Goal: Information Seeking & Learning: Compare options

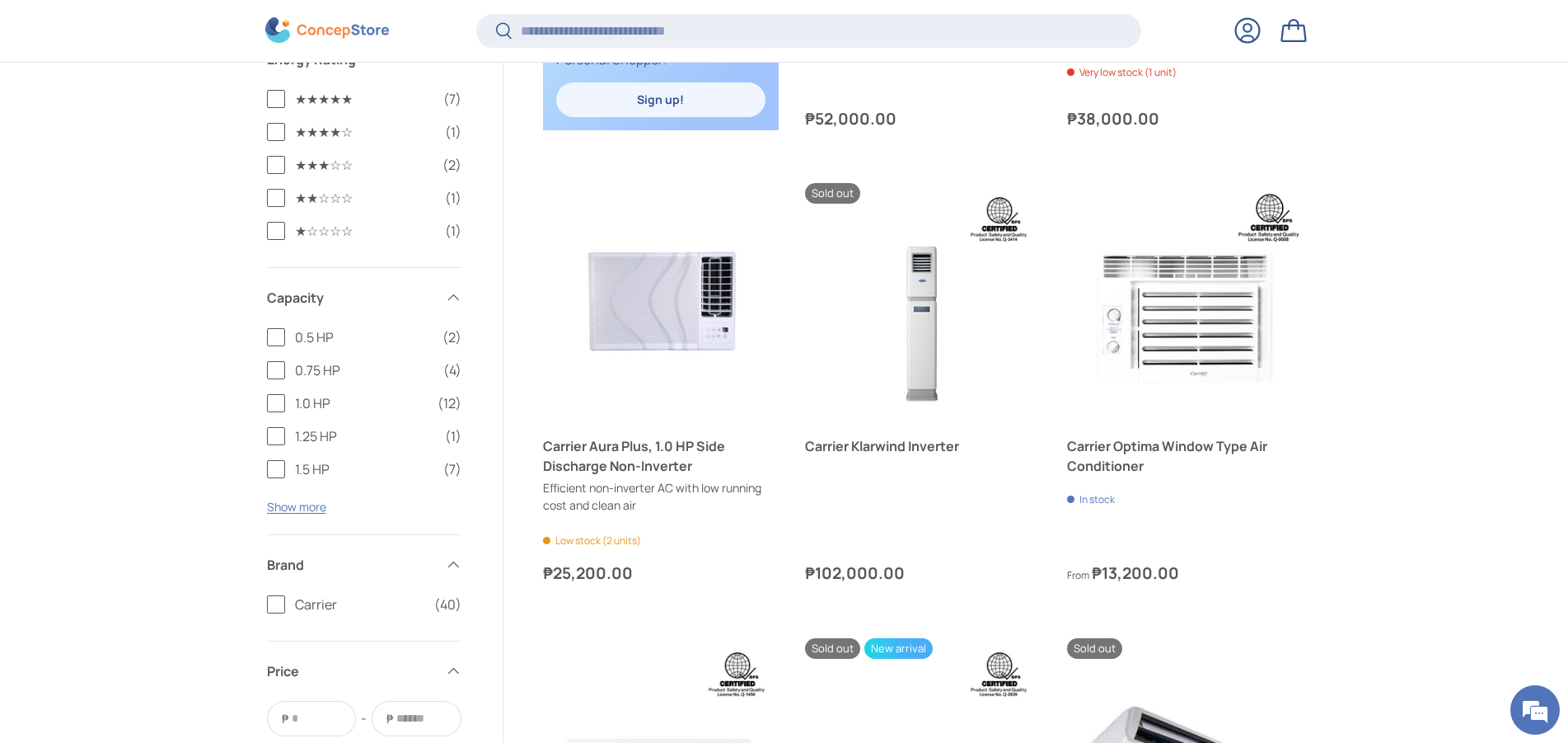
scroll to position [1425, 0]
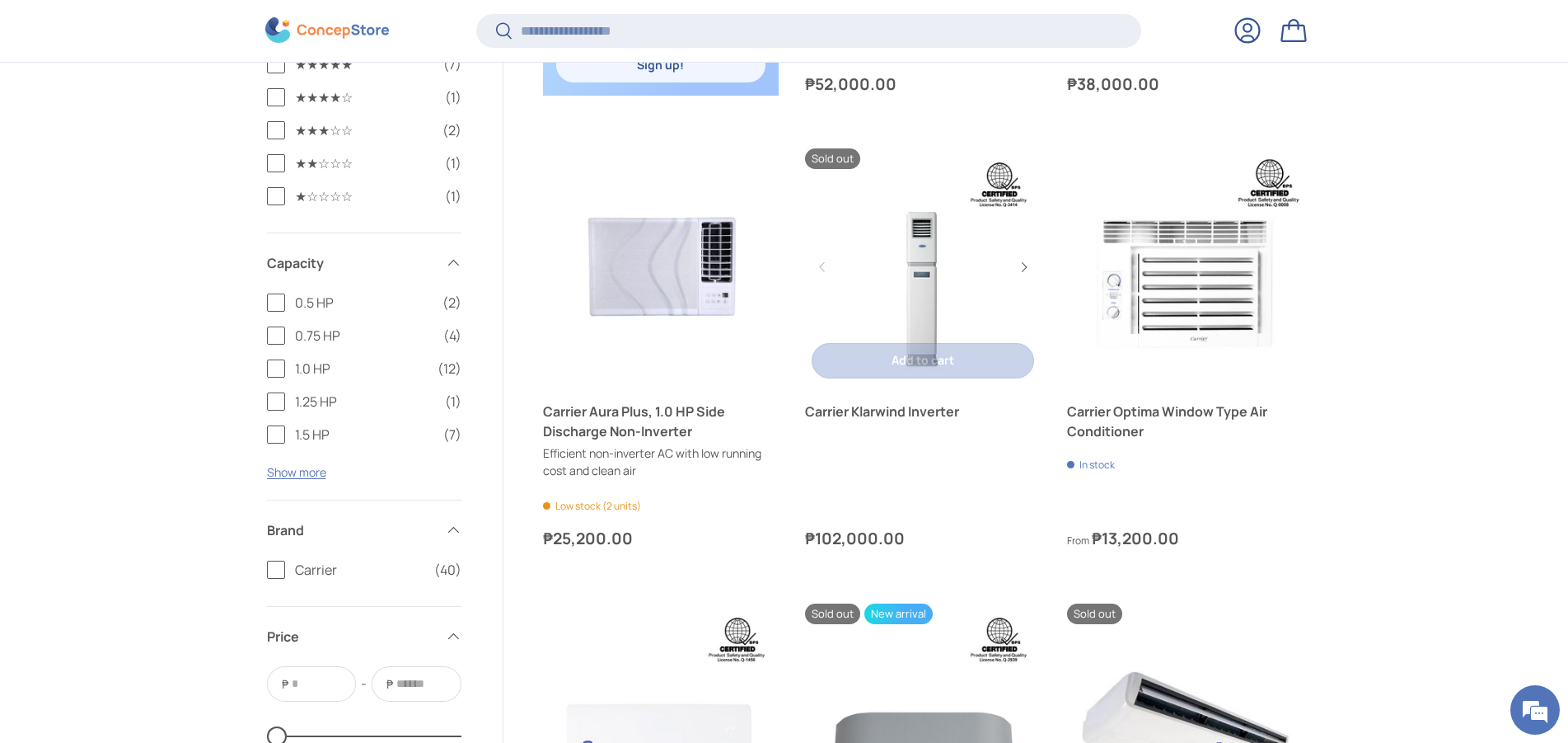
click at [850, 409] on link "Carrier Klarwind Inverter" at bounding box center [923, 411] width 236 height 20
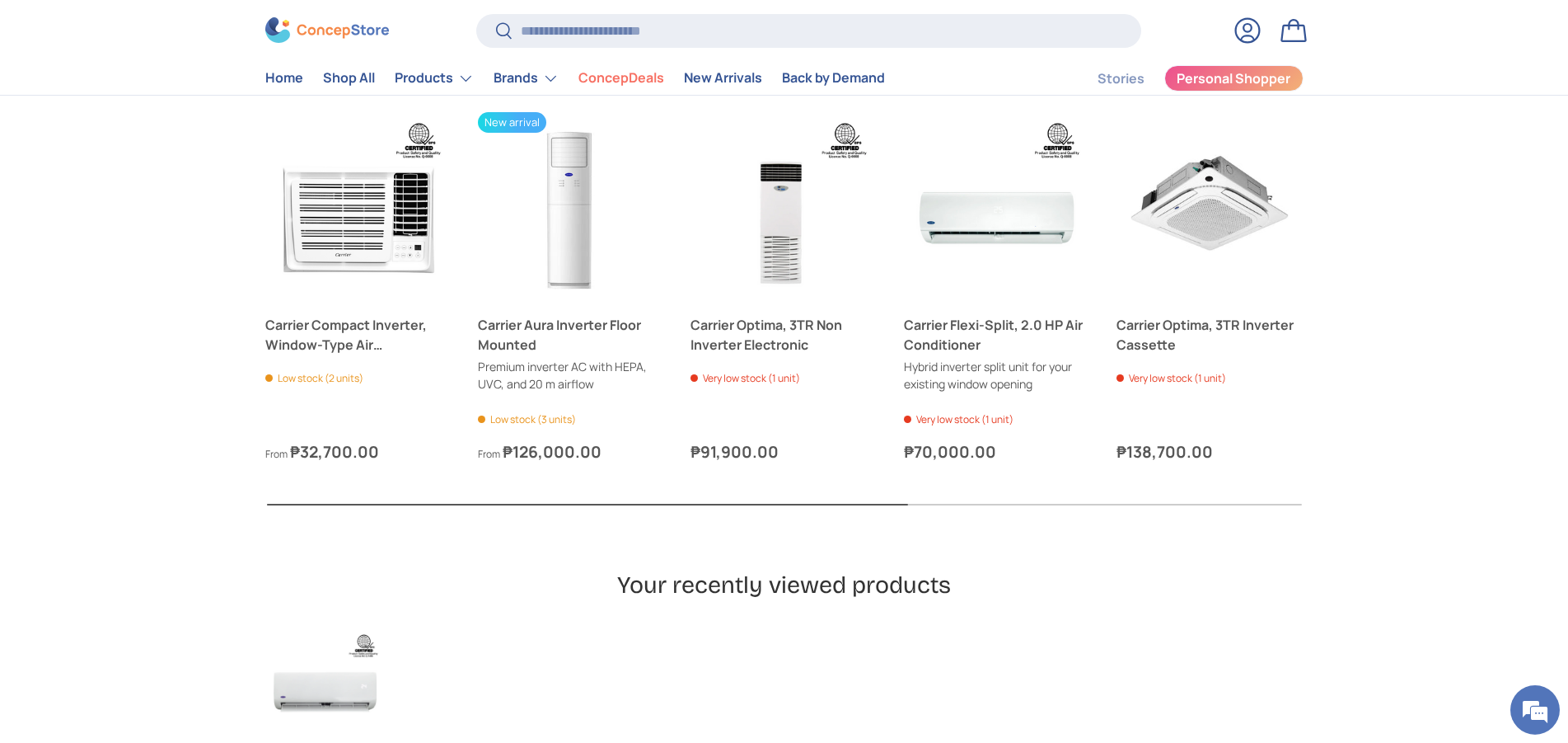
scroll to position [1513, 0]
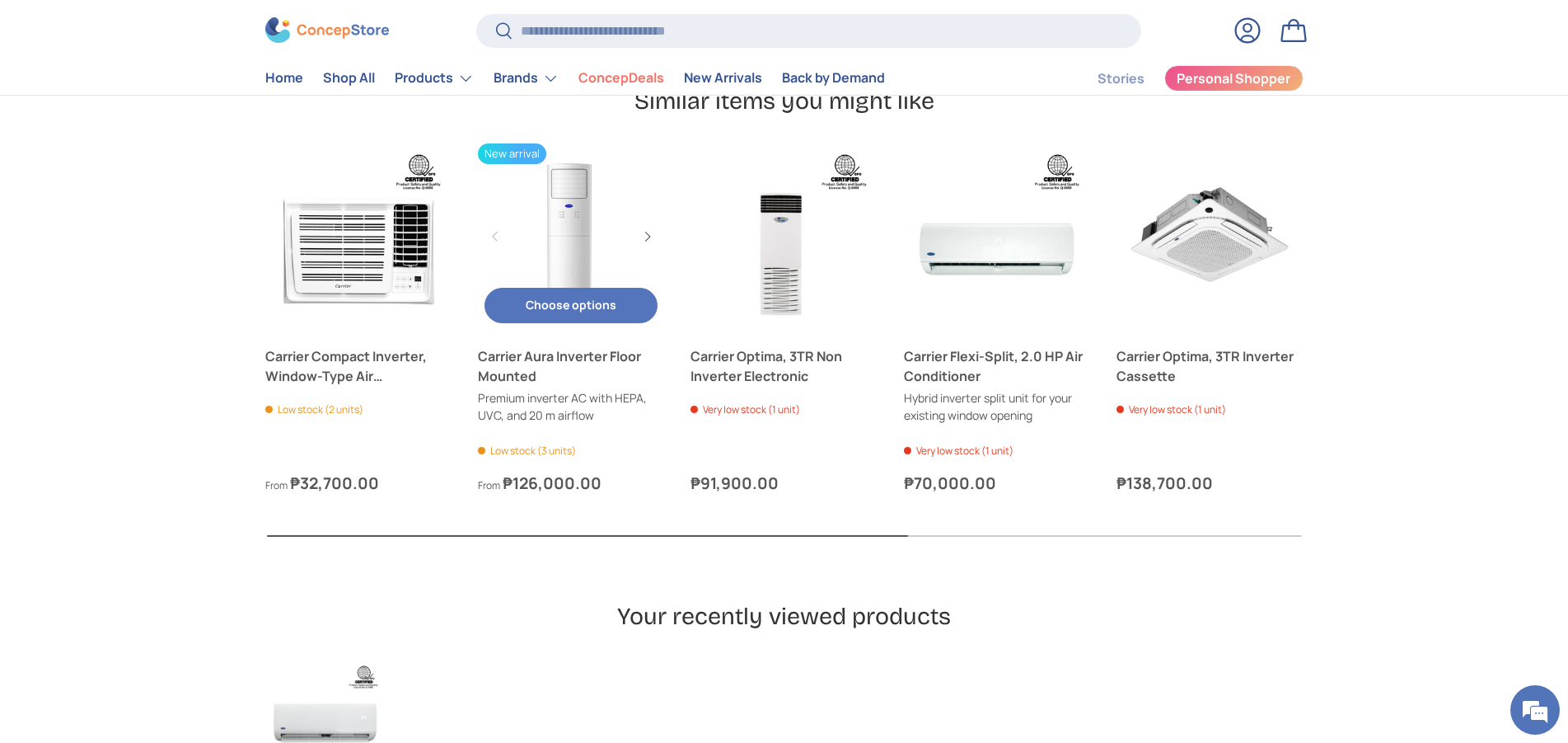
click at [493, 359] on link "Carrier Aura Inverter Floor Mounted" at bounding box center [570, 367] width 186 height 40
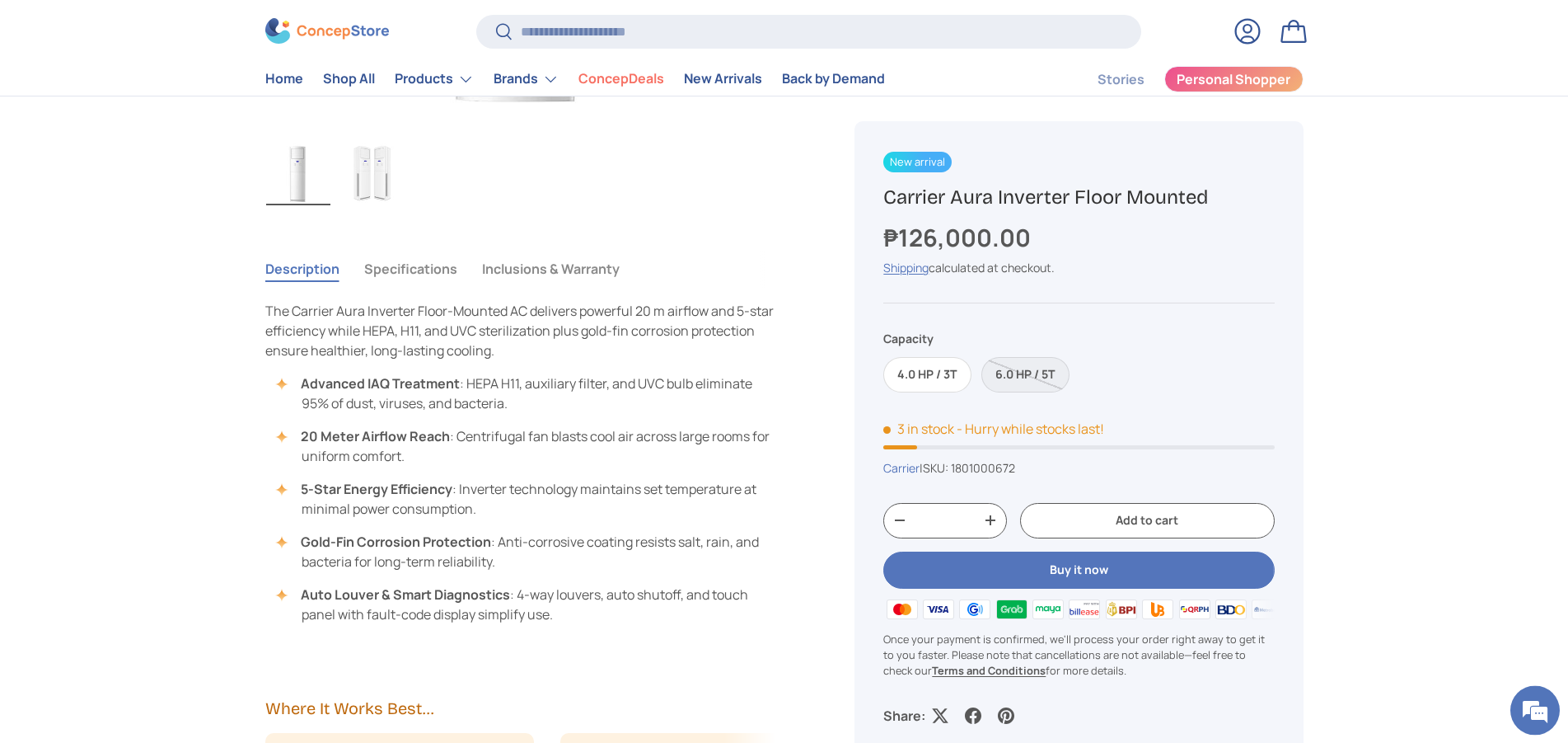
scroll to position [589, 0]
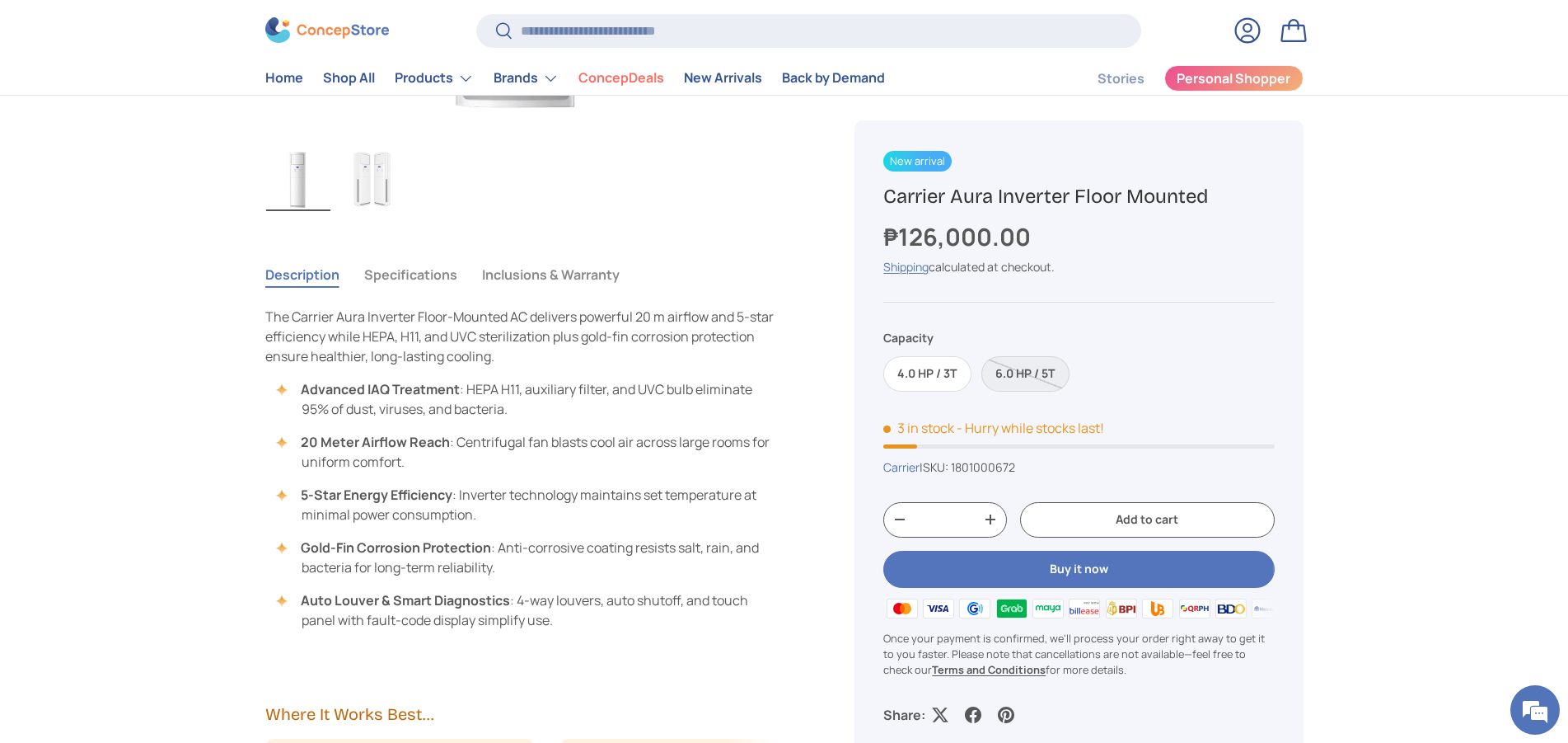
click at [414, 274] on button "Specifications" at bounding box center [411, 275] width 93 height 38
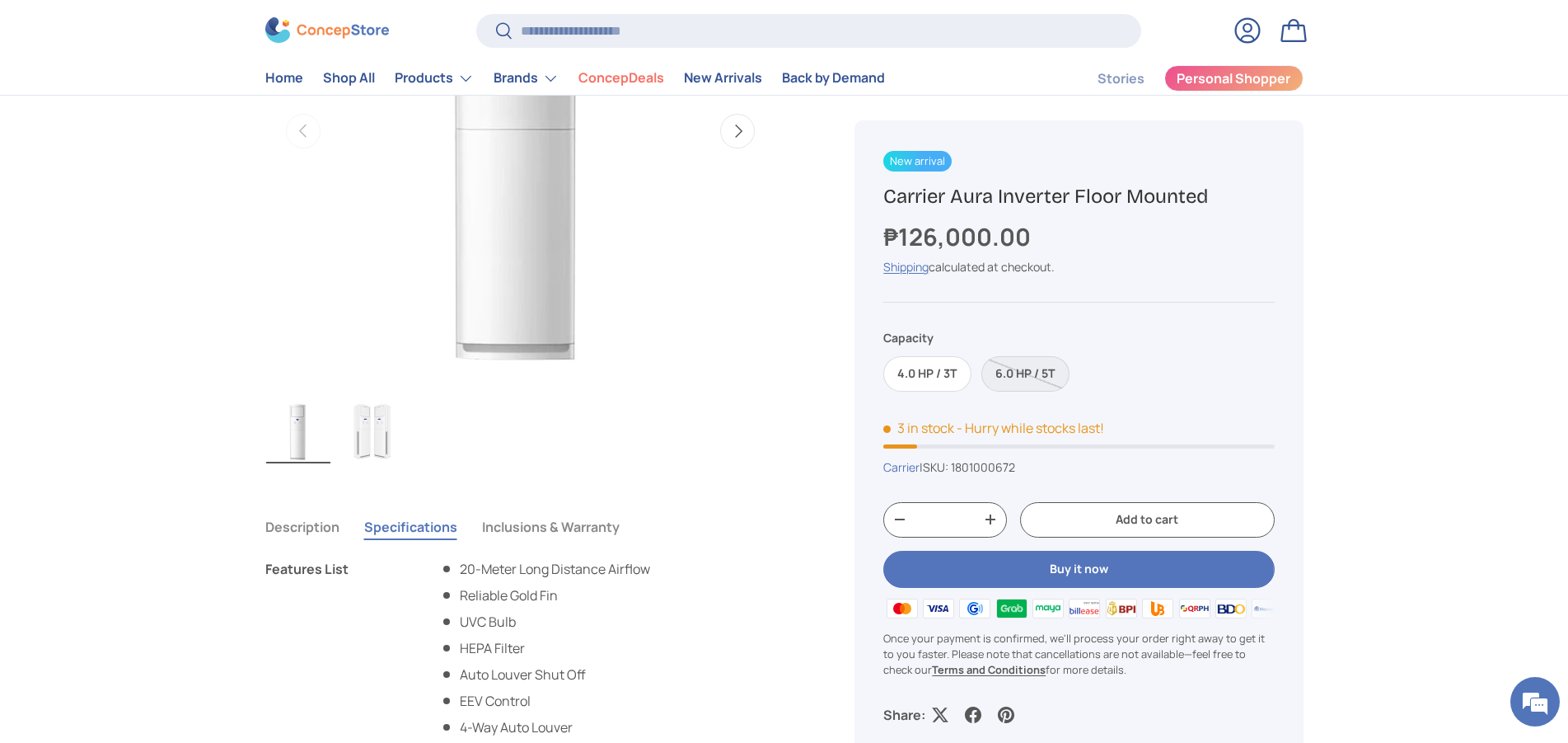
scroll to position [0, 0]
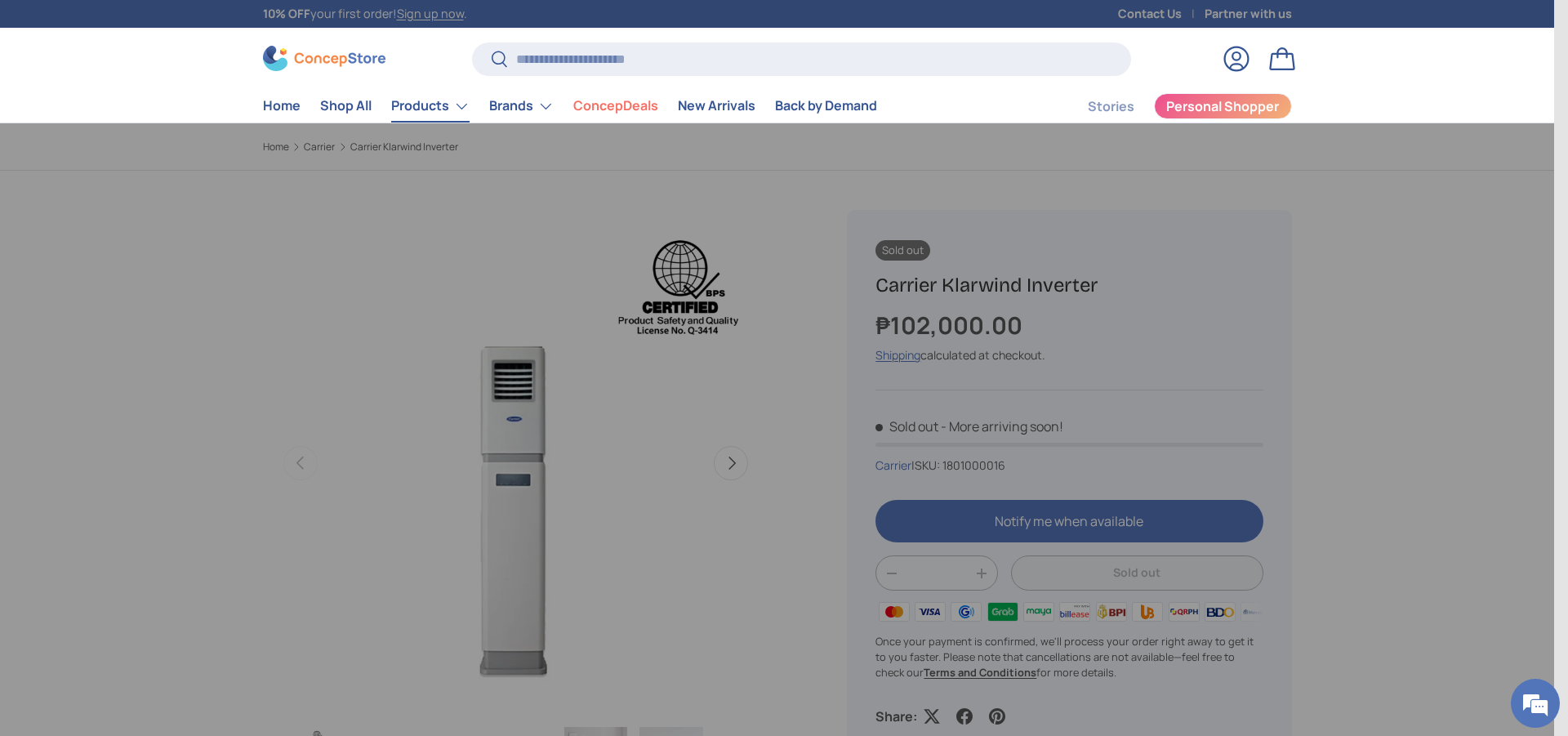
scroll to position [3840, 6678]
click at [453, 97] on link "Products" at bounding box center [430, 106] width 78 height 32
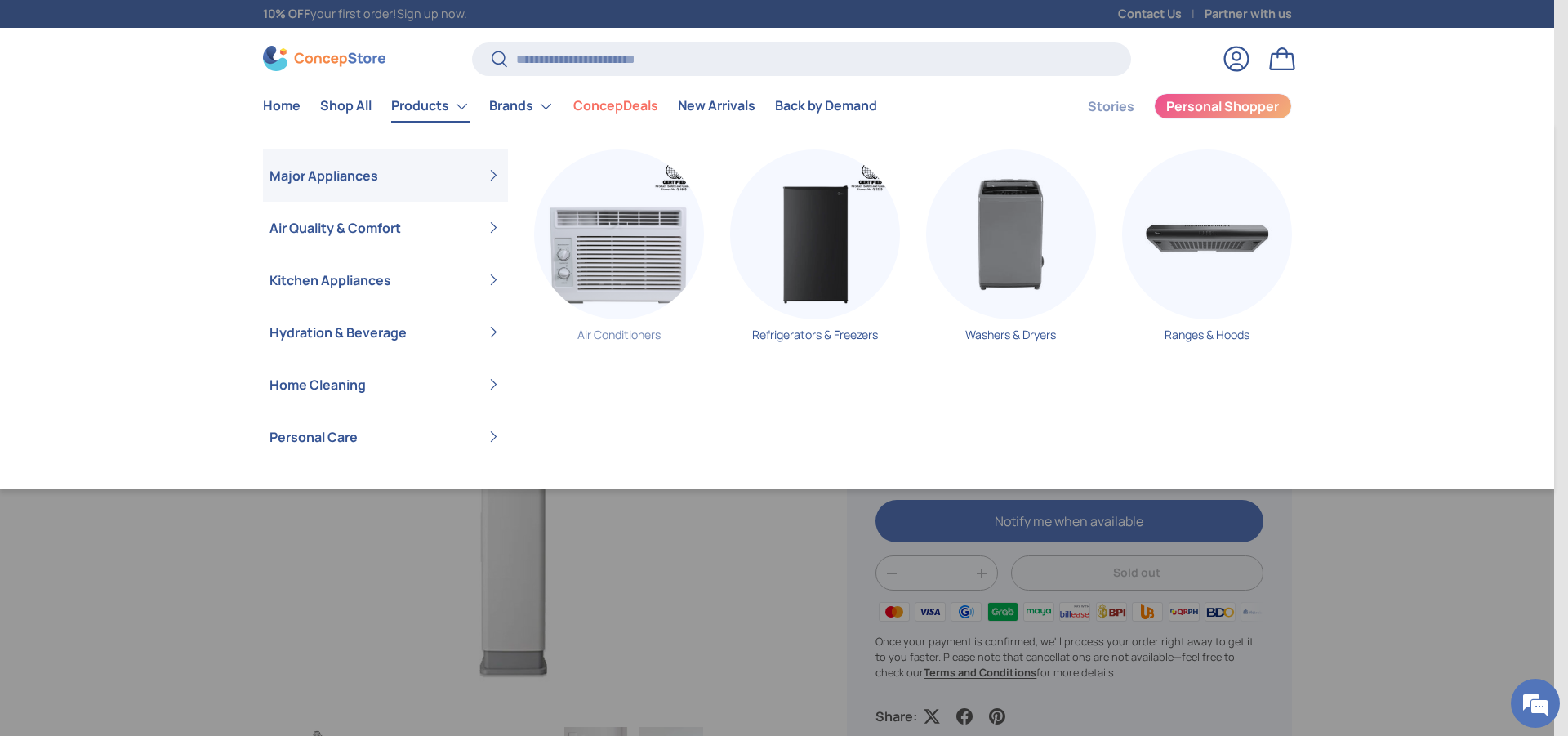
click at [639, 262] on img "Primary" at bounding box center [619, 234] width 170 height 170
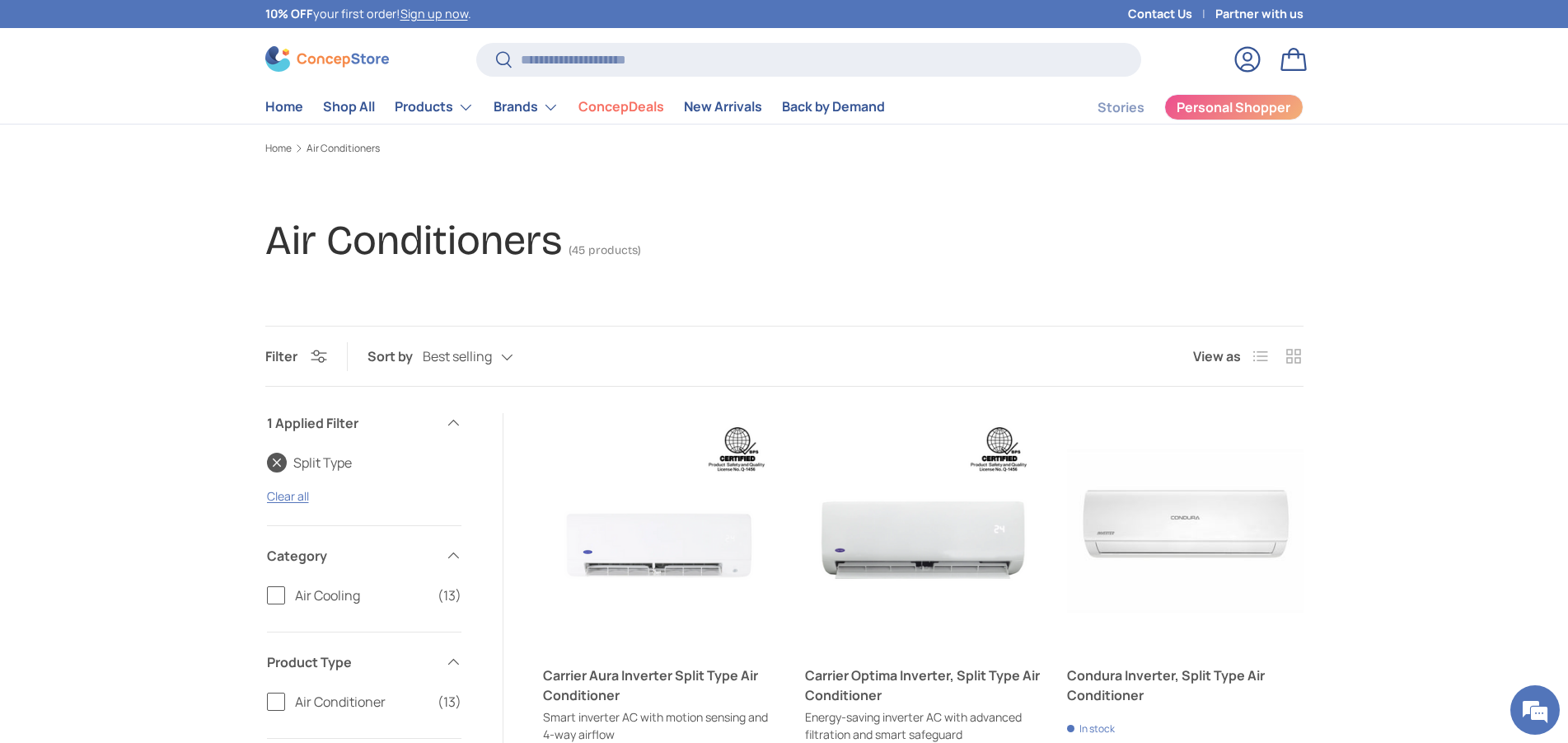
scroll to position [293, 0]
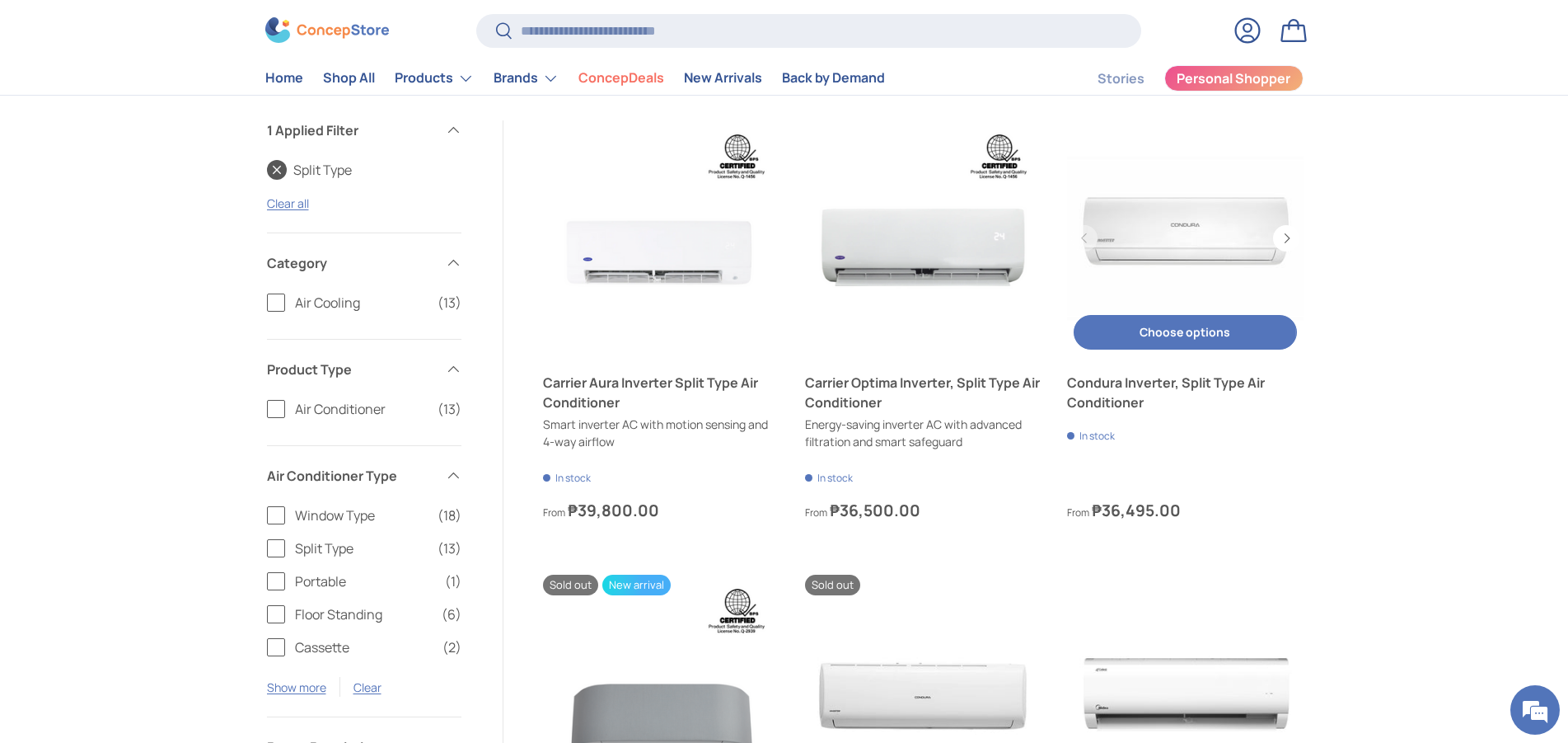
click at [1207, 332] on button "Choose options Choose options" at bounding box center [1184, 332] width 222 height 35
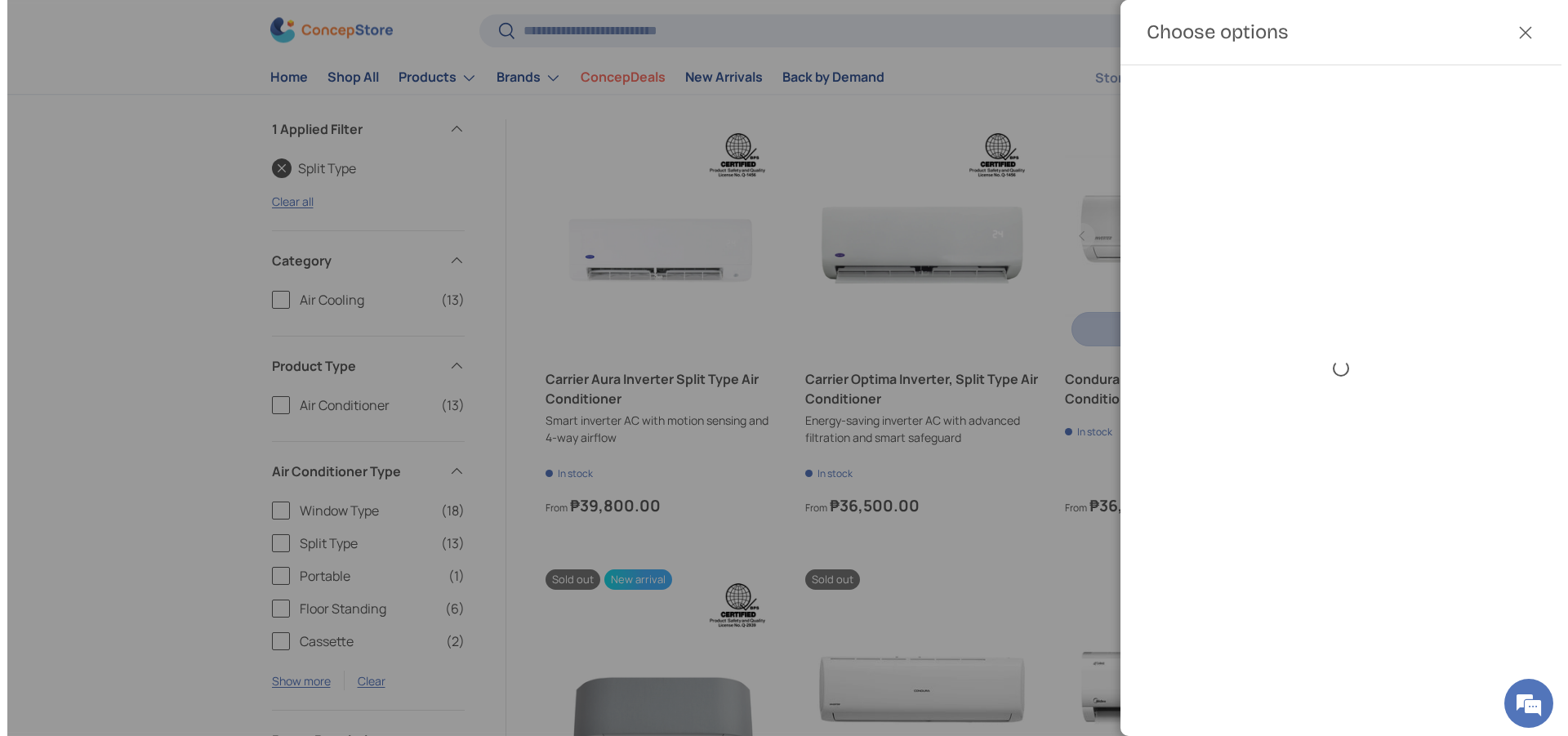
scroll to position [0, 0]
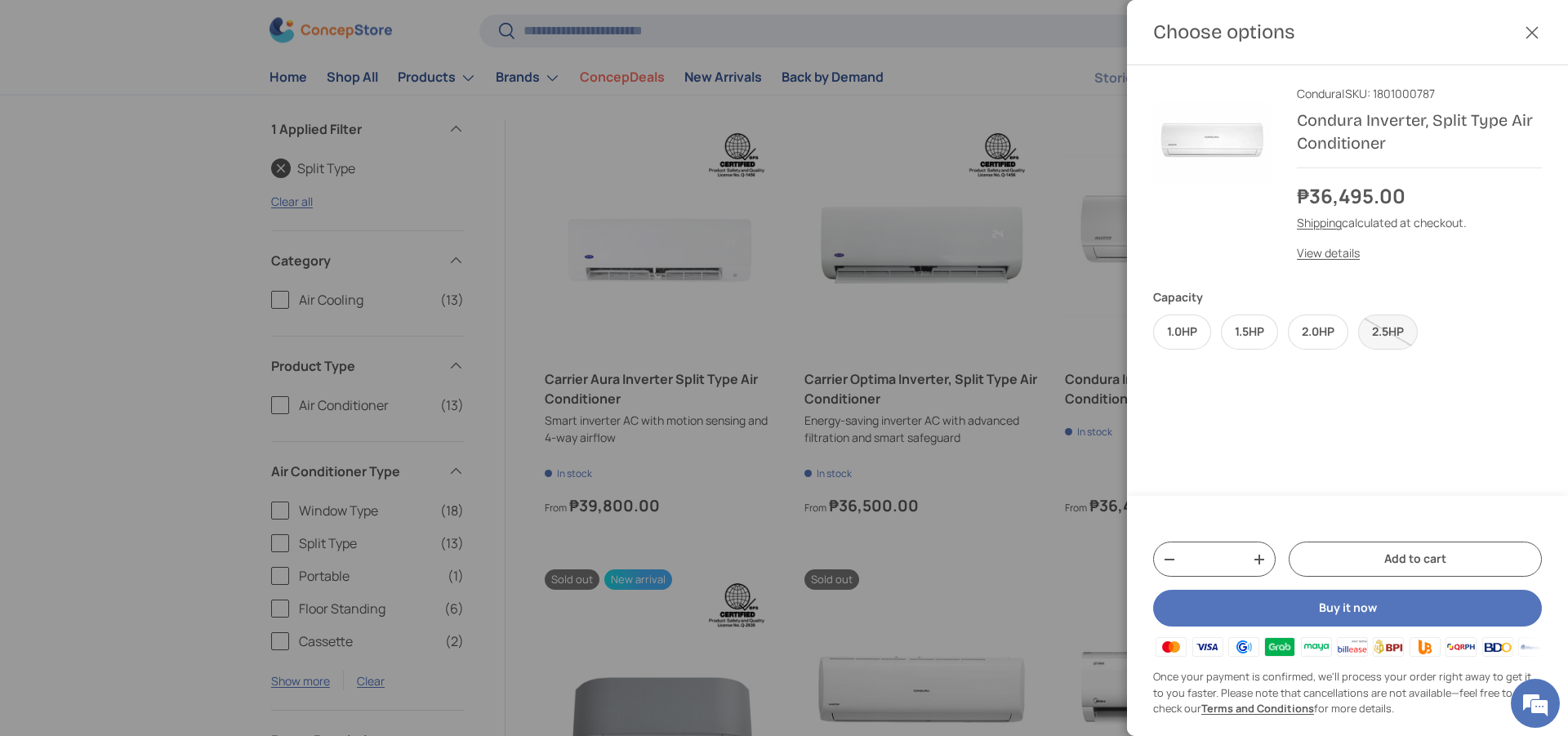
click at [1532, 31] on button "Close" at bounding box center [1532, 32] width 36 height 36
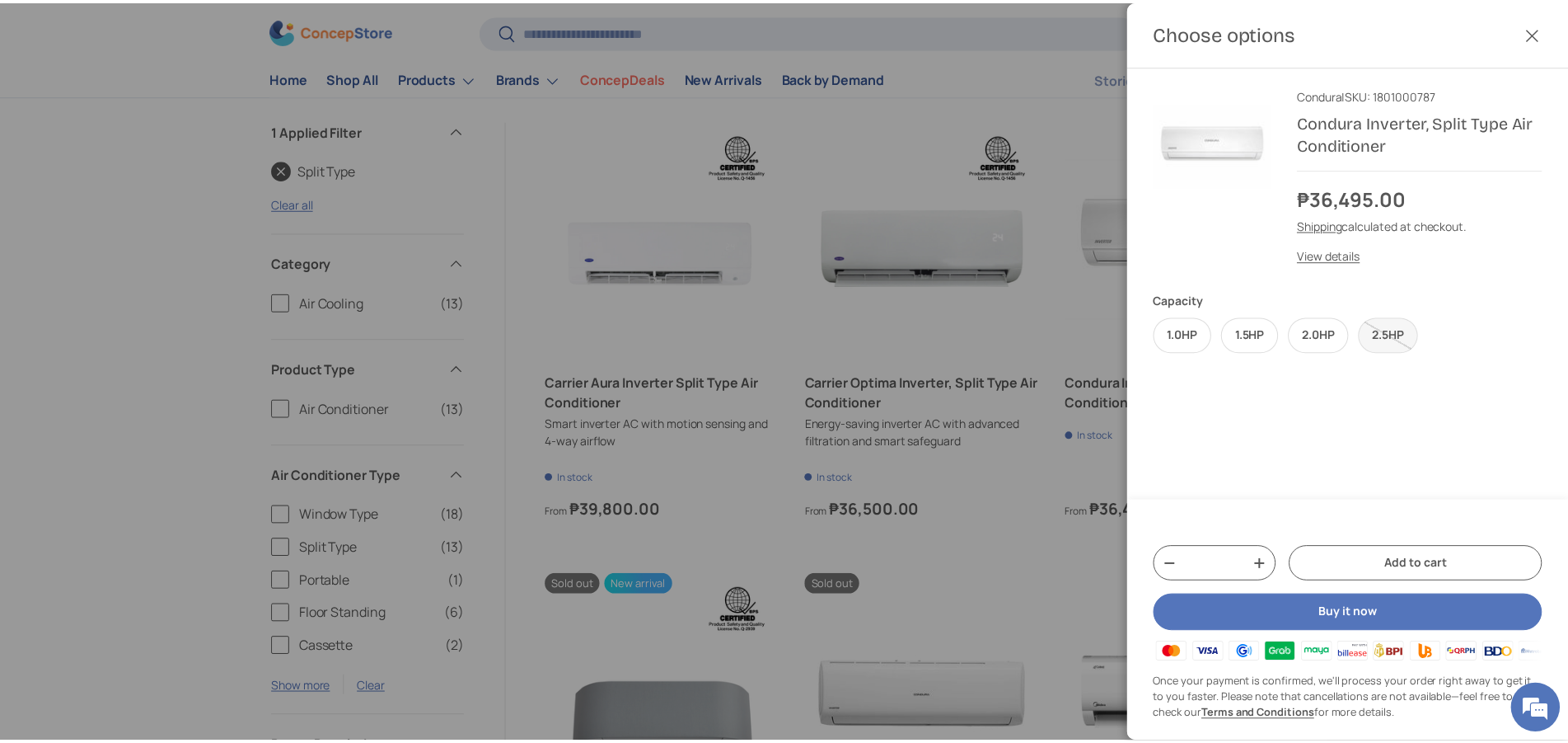
scroll to position [293, 0]
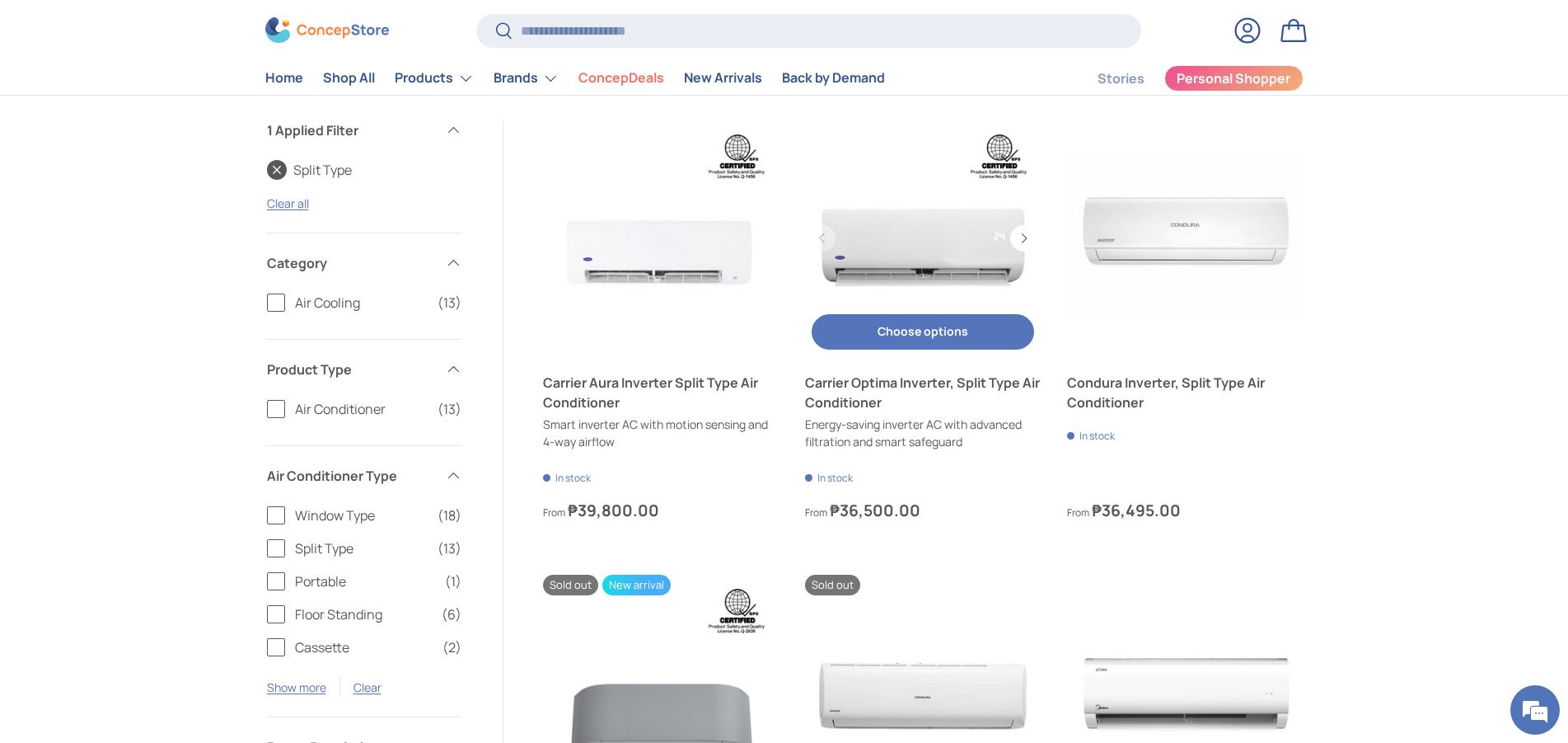
click at [929, 324] on button "Choose options Choose options" at bounding box center [922, 331] width 222 height 35
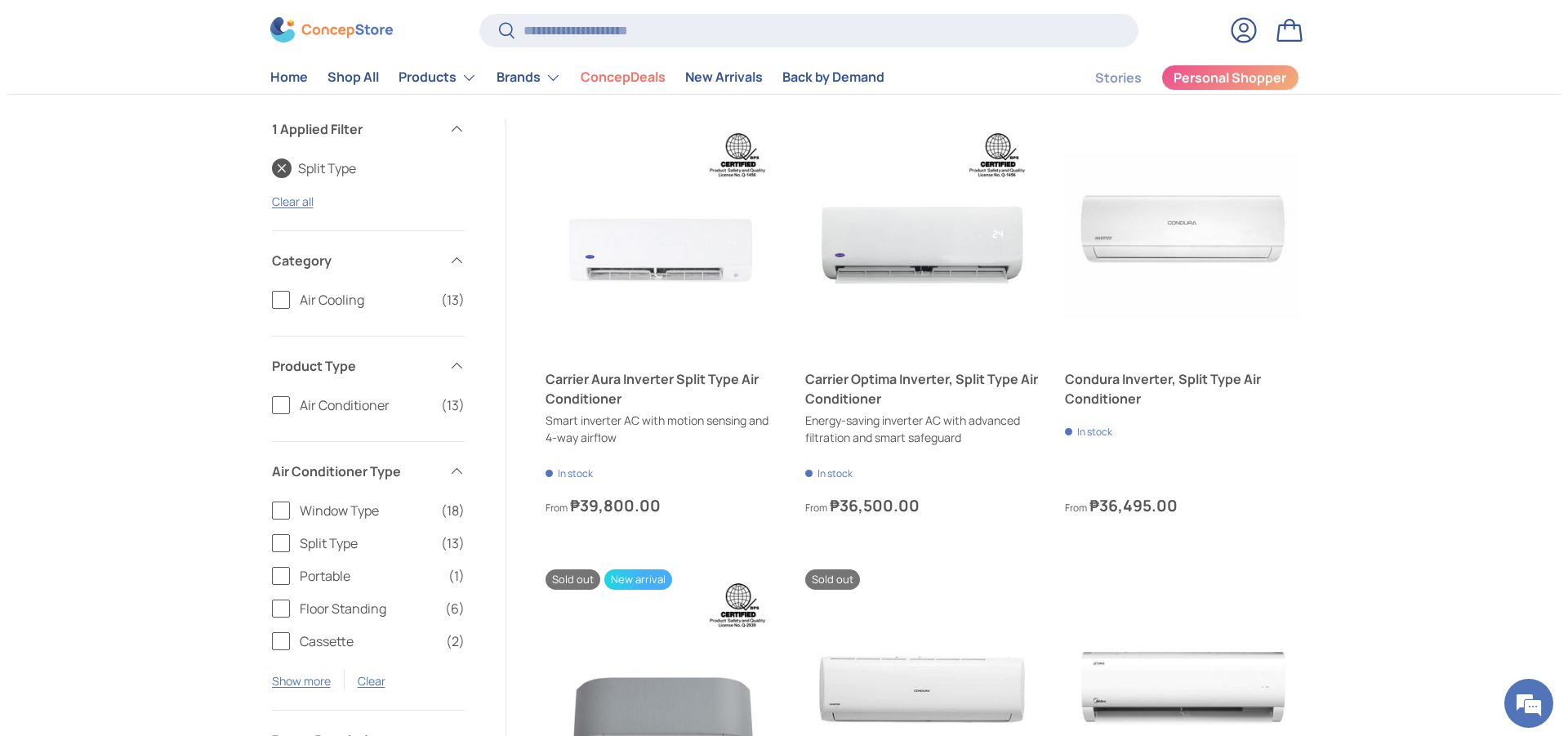
scroll to position [0, 0]
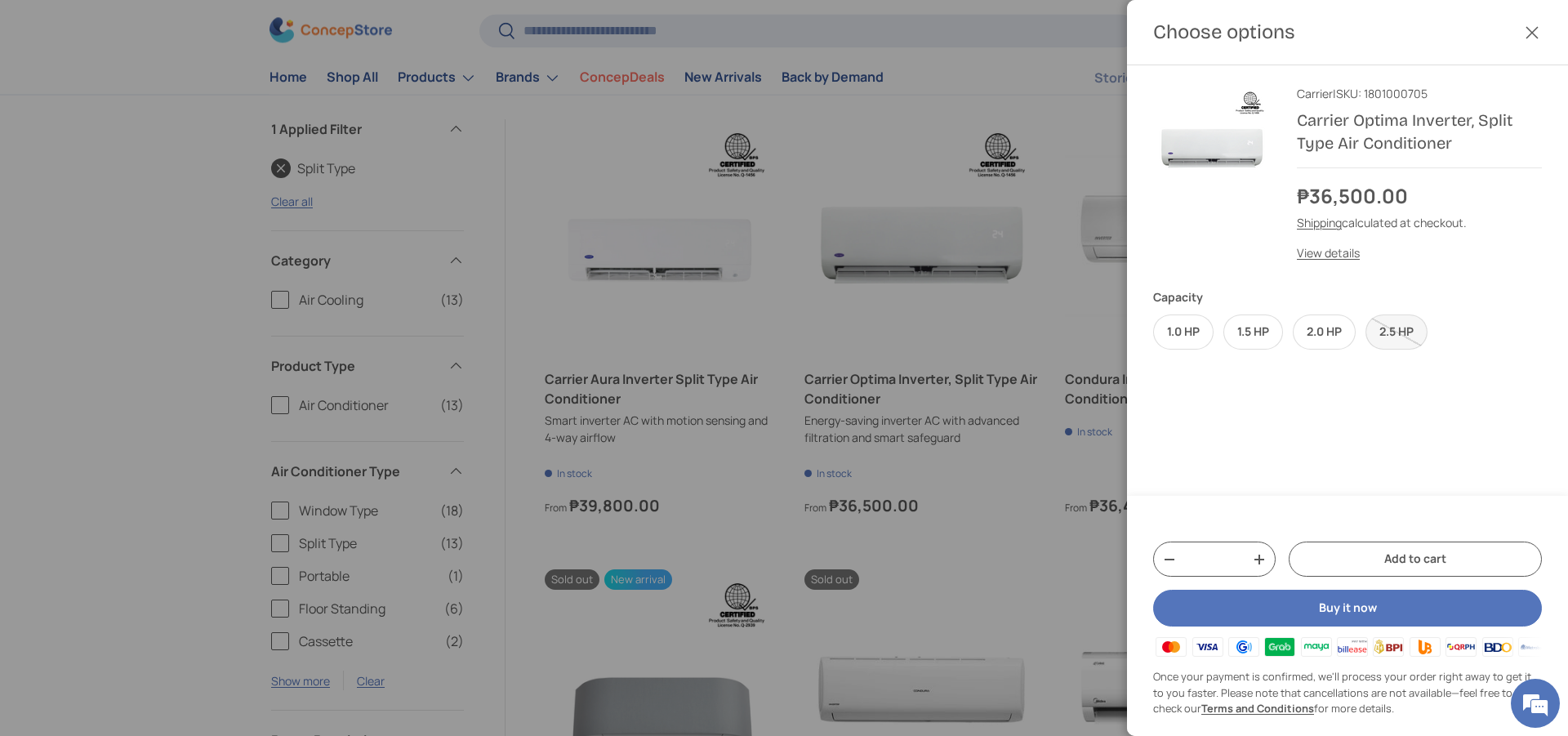
click at [1400, 333] on label "2.5 HP" at bounding box center [1396, 332] width 62 height 35
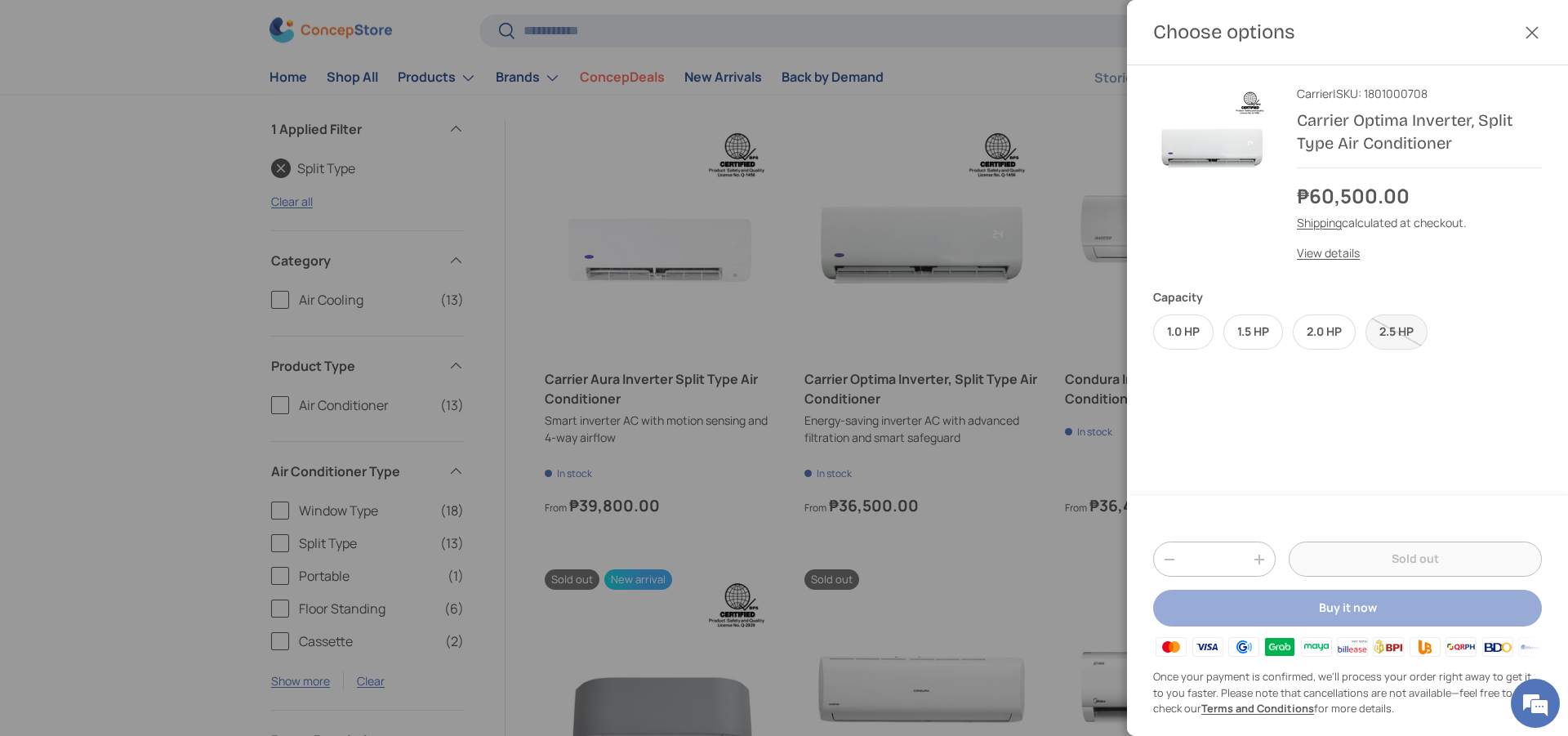
click at [1532, 29] on button "Close" at bounding box center [1532, 32] width 36 height 36
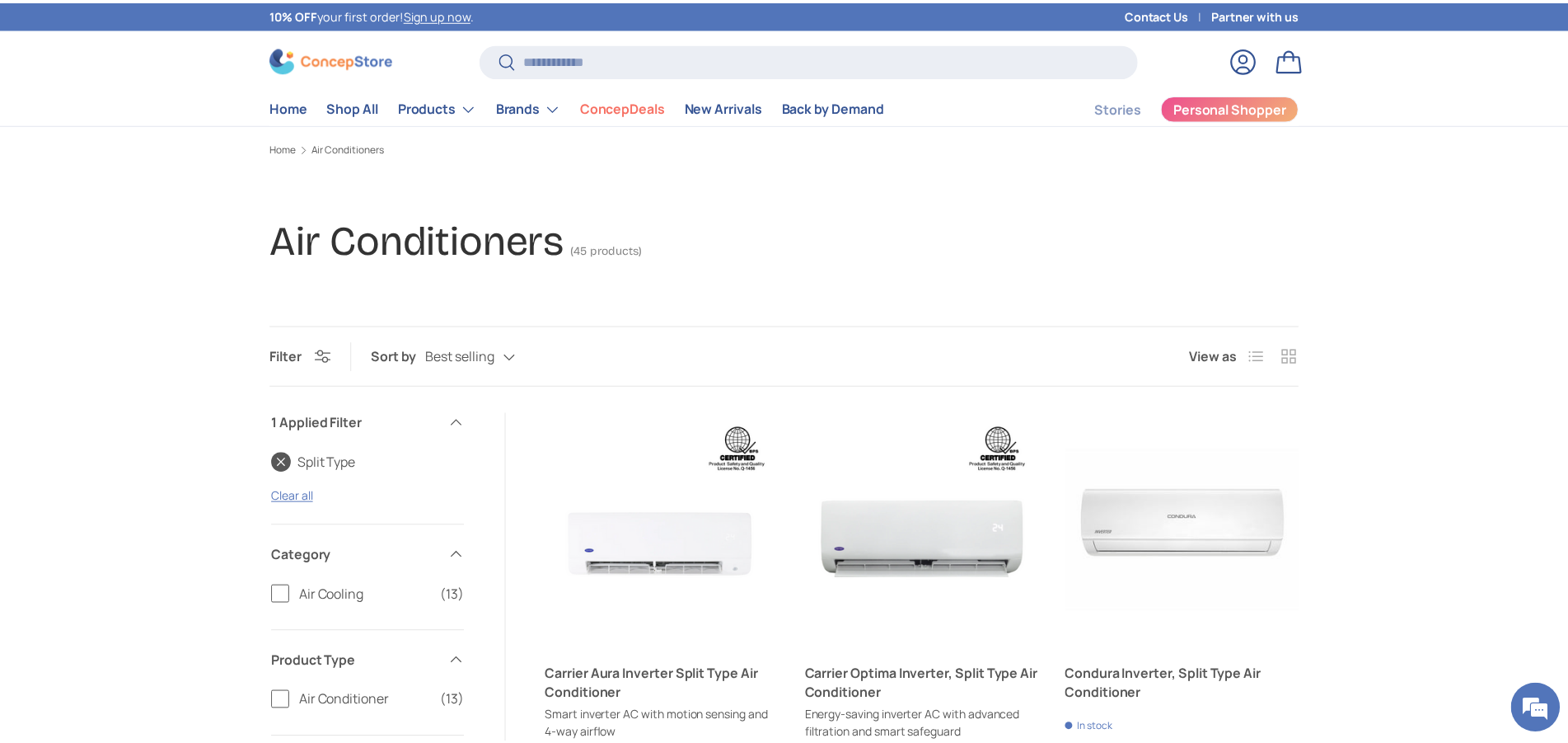
scroll to position [293, 0]
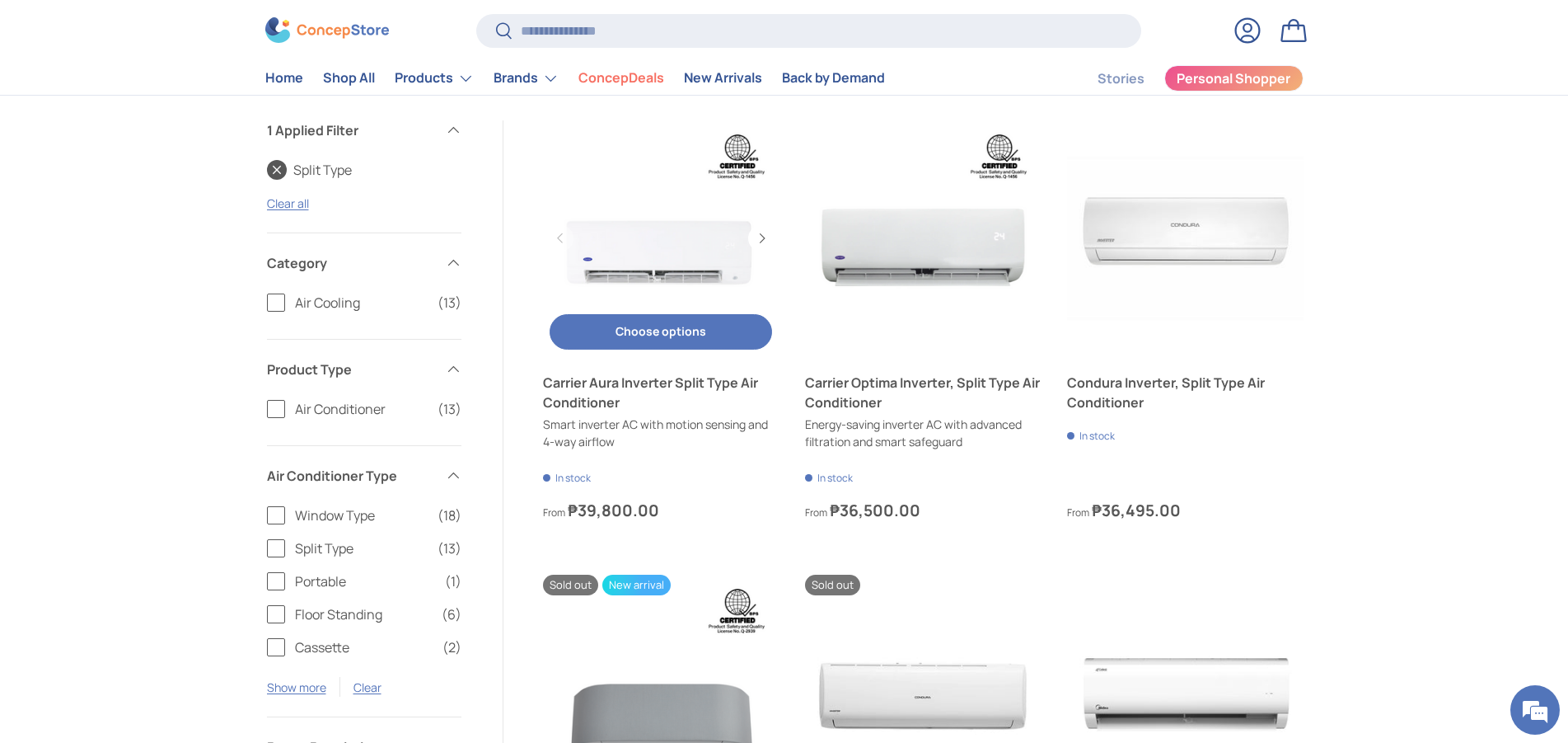
click at [659, 328] on button "Choose options Choose options" at bounding box center [660, 331] width 222 height 35
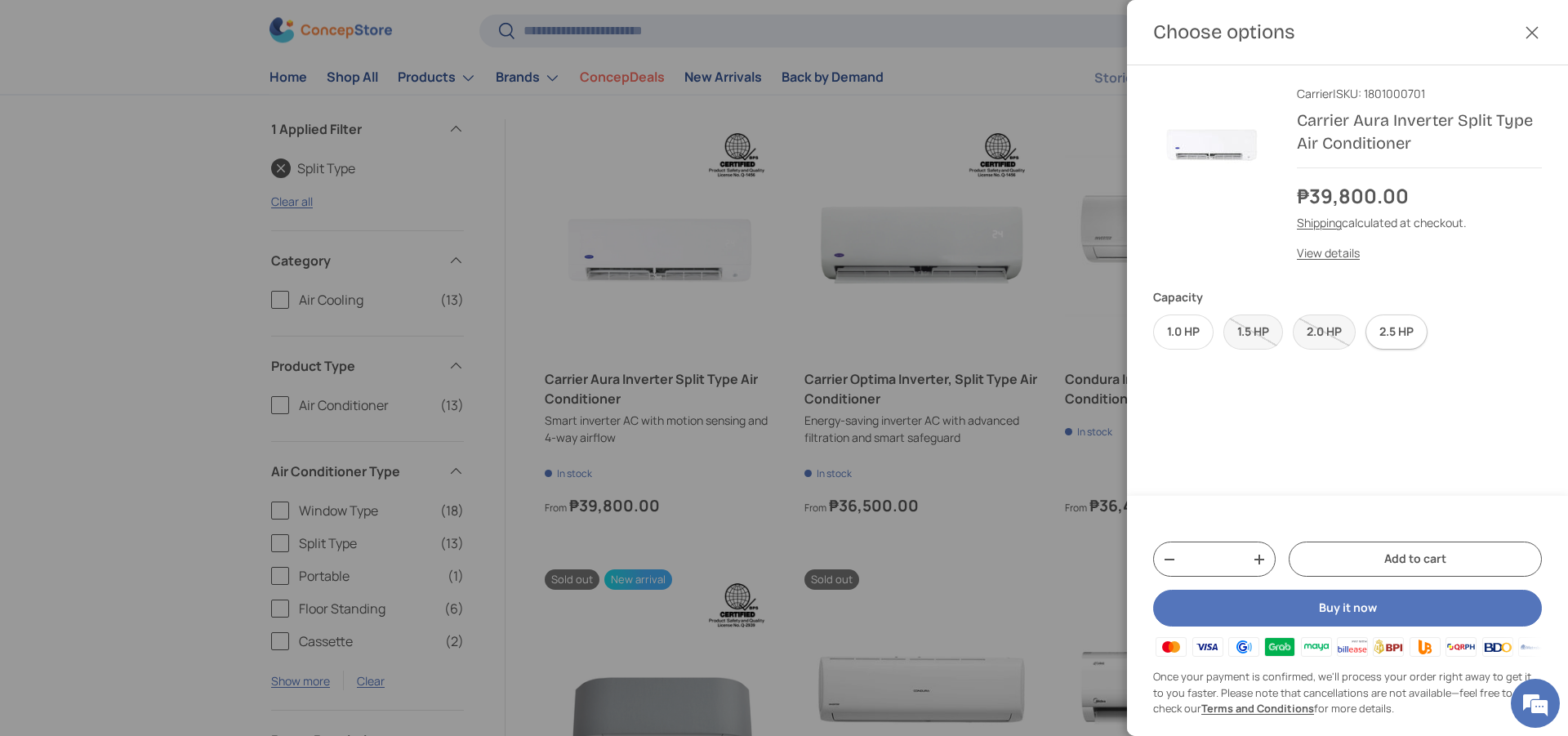
click at [1393, 329] on label "2.5 HP" at bounding box center [1396, 332] width 62 height 35
click at [1539, 29] on button "Close" at bounding box center [1532, 32] width 36 height 36
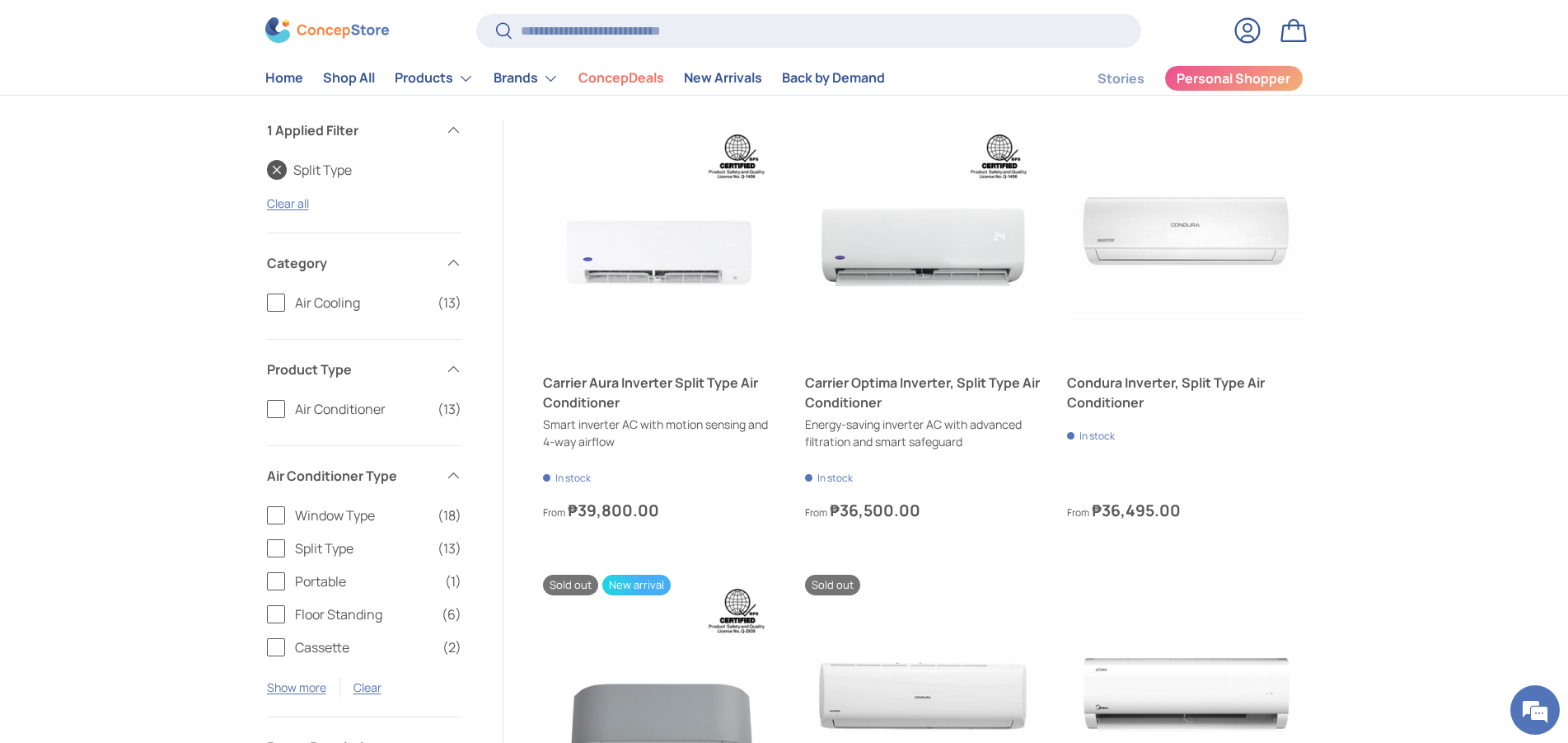
click at [1166, 324] on button "Choose options Choose options" at bounding box center [1184, 340] width 222 height 35
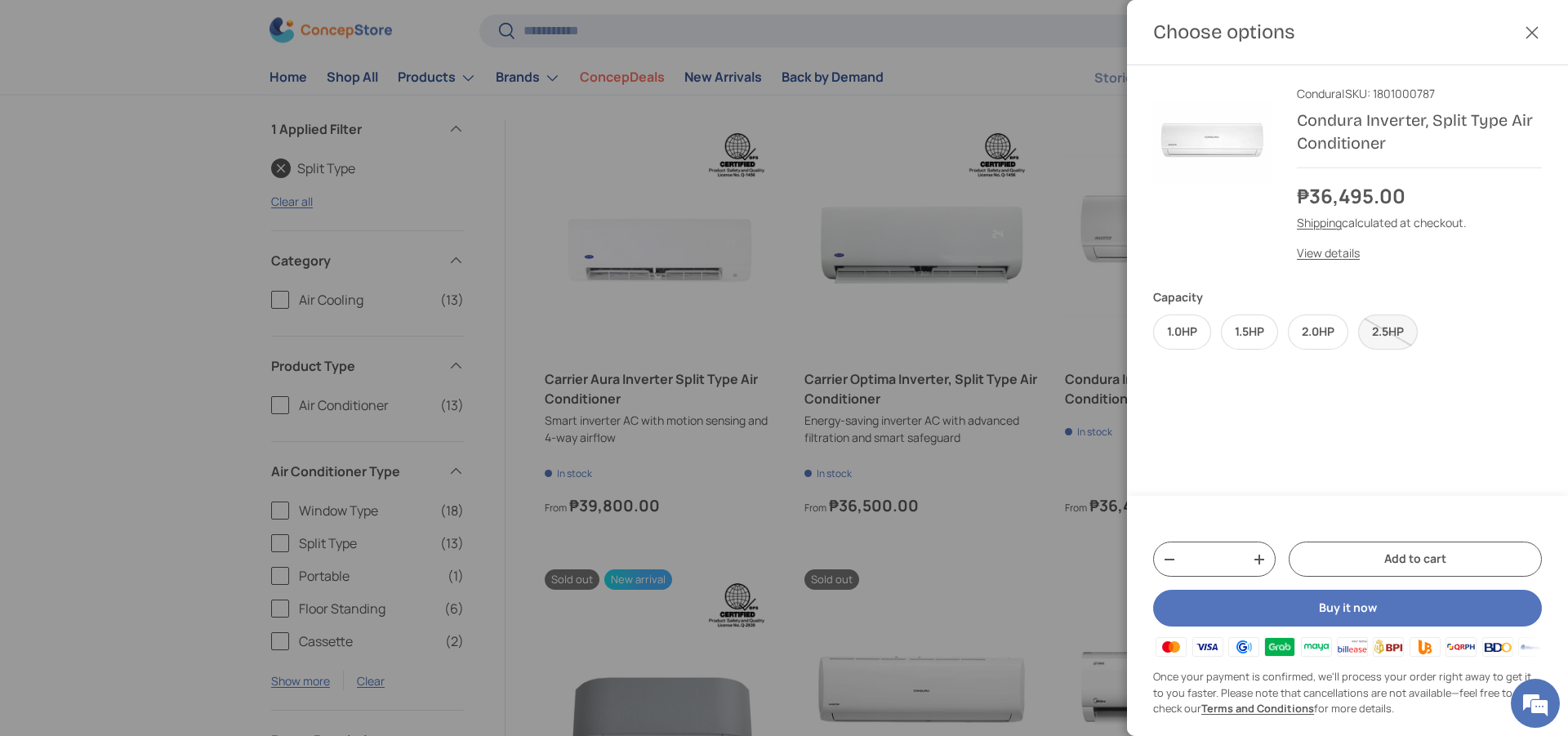
click at [1398, 333] on label "2.5HP" at bounding box center [1388, 332] width 59 height 35
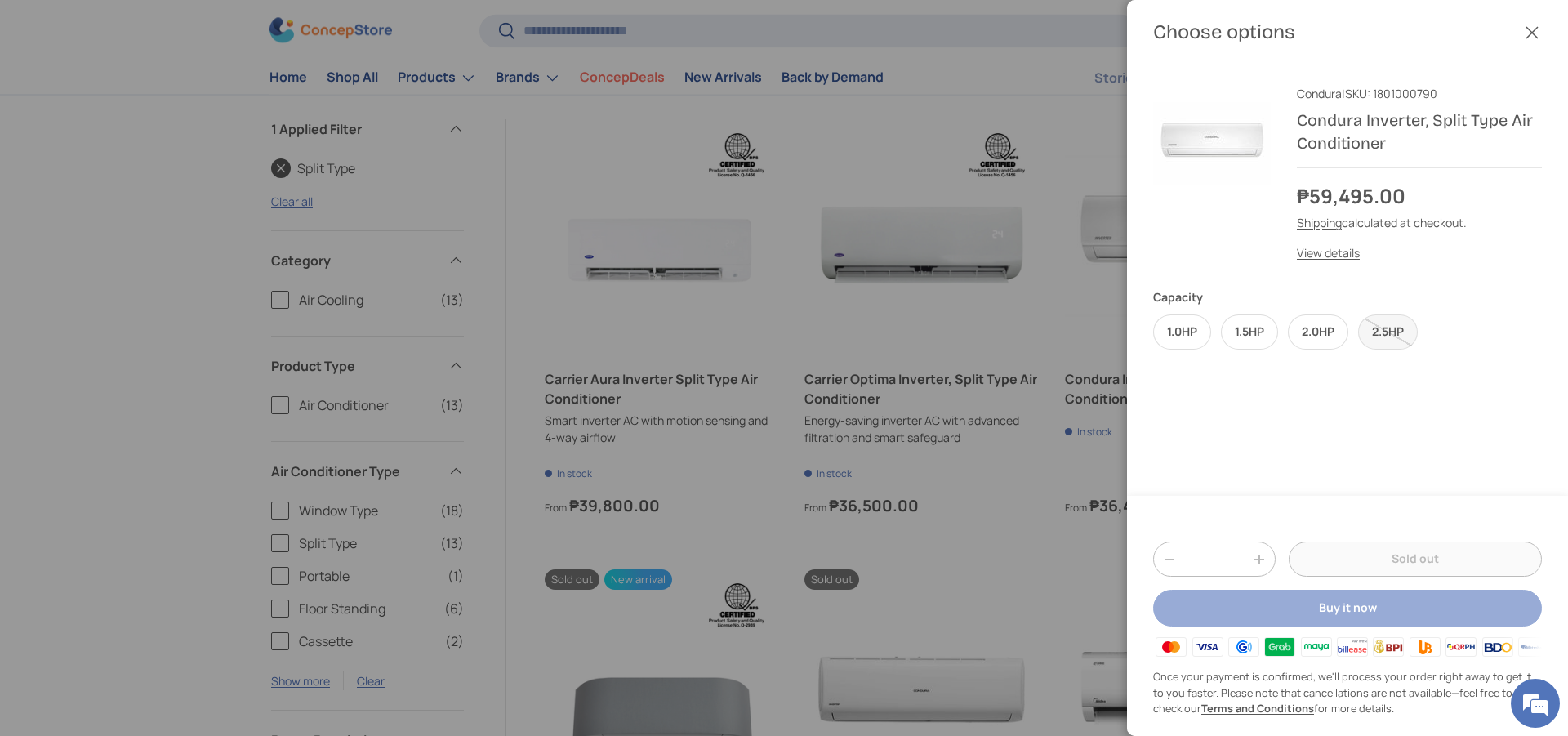
drag, startPoint x: 1535, startPoint y: 35, endPoint x: 1523, endPoint y: 43, distance: 14.4
click at [1534, 35] on button "Close" at bounding box center [1532, 32] width 36 height 36
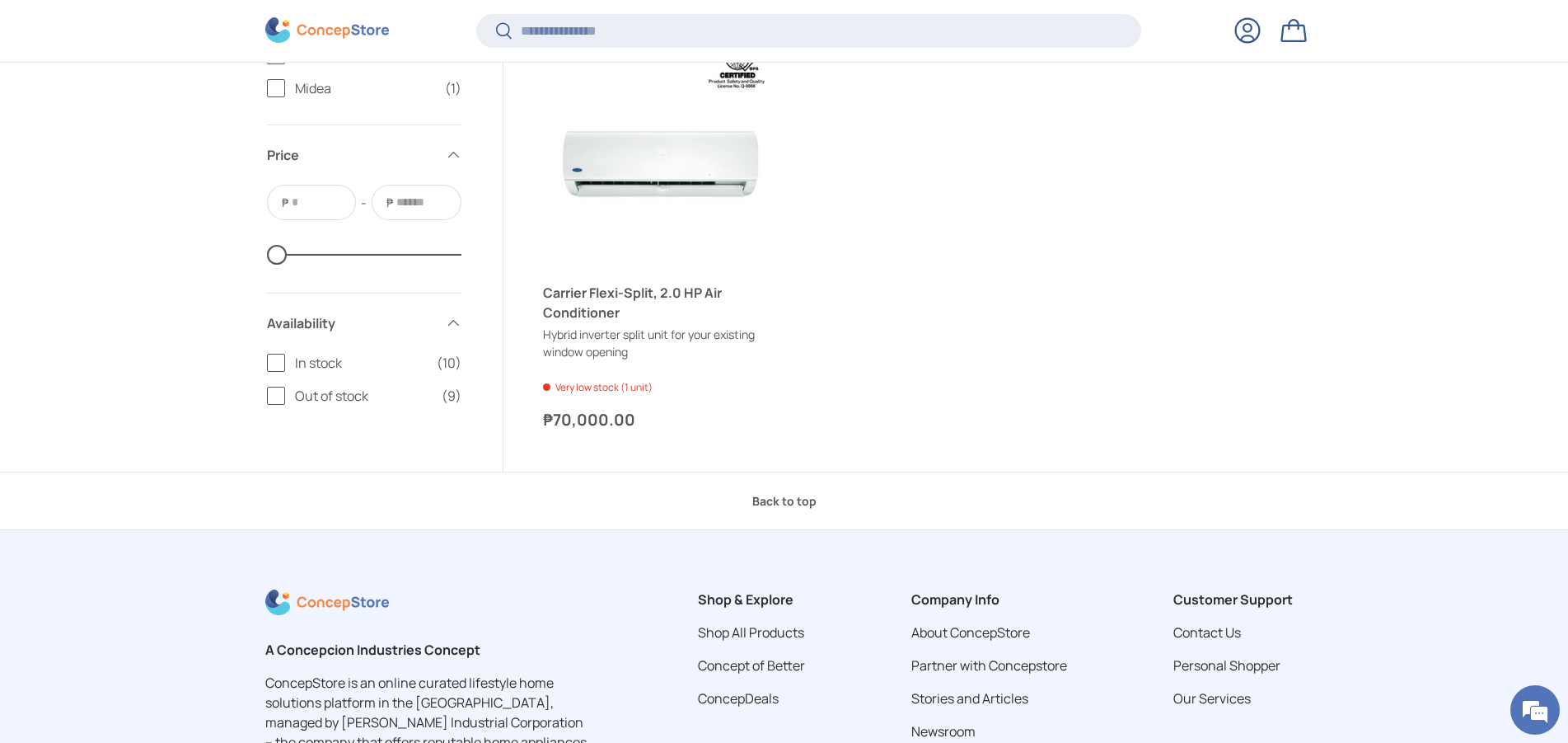
scroll to position [2138, 0]
